Goal: Find specific fact

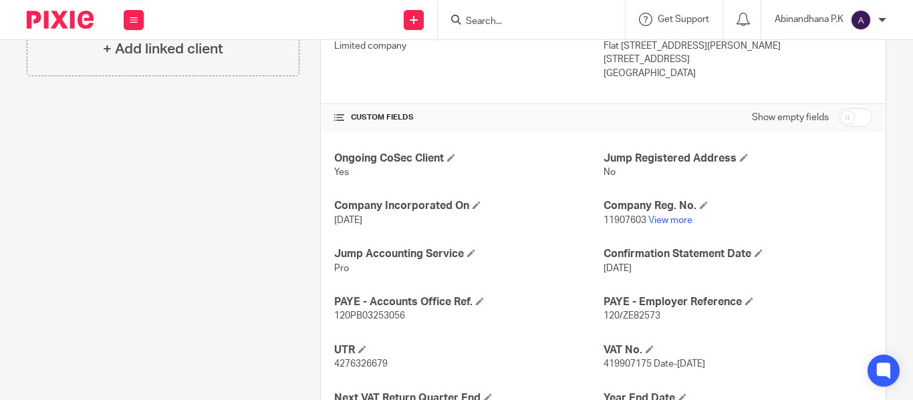
scroll to position [522, 0]
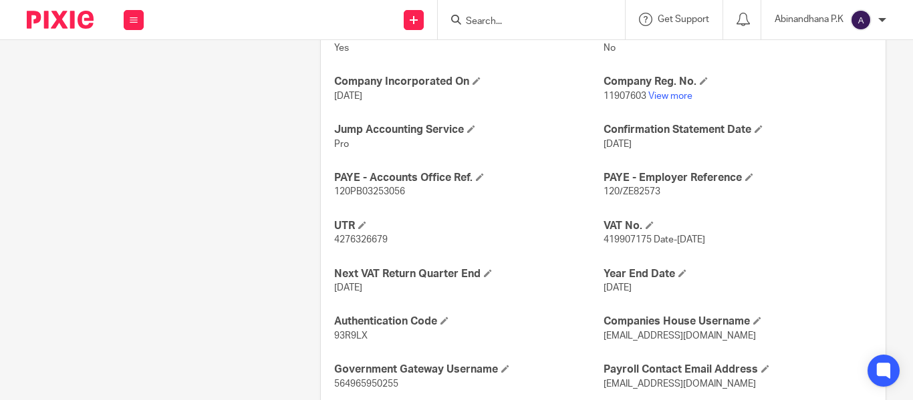
click at [614, 194] on span "120/ZE82573" at bounding box center [631, 191] width 57 height 9
copy p "120/ZE82573"
click at [338, 196] on span "120PB03253056" at bounding box center [369, 191] width 71 height 9
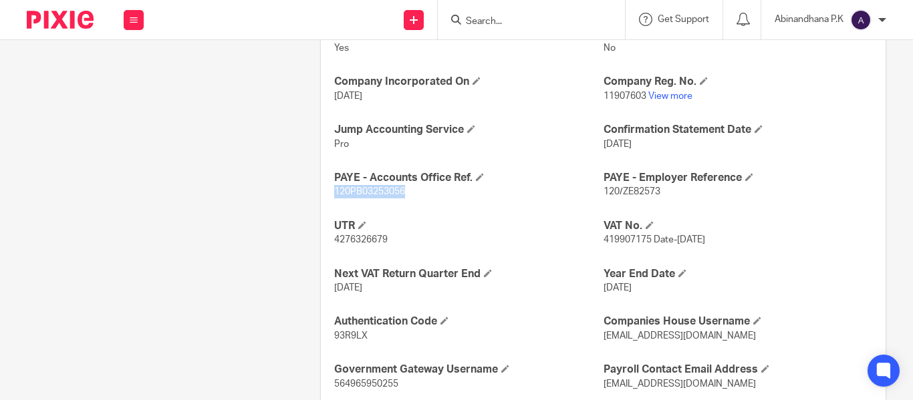
click at [338, 196] on span "120PB03253056" at bounding box center [369, 191] width 71 height 9
copy span "120PB03253056"
